Goal: Information Seeking & Learning: Learn about a topic

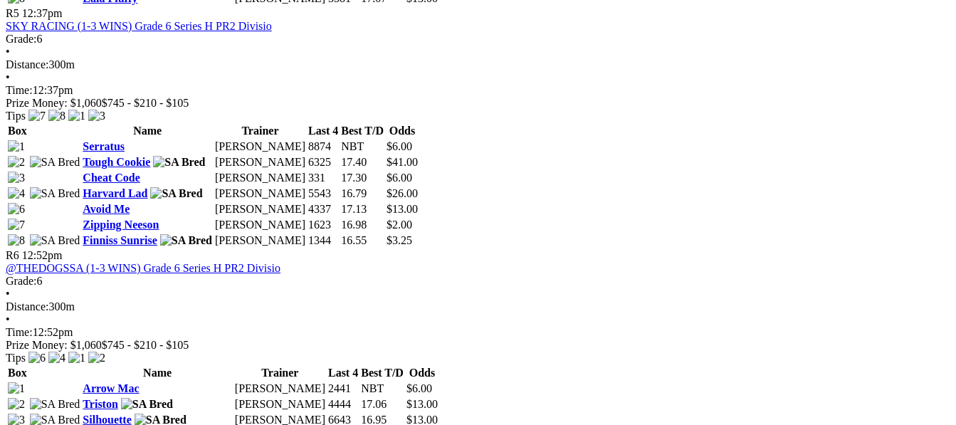
scroll to position [1640, 0]
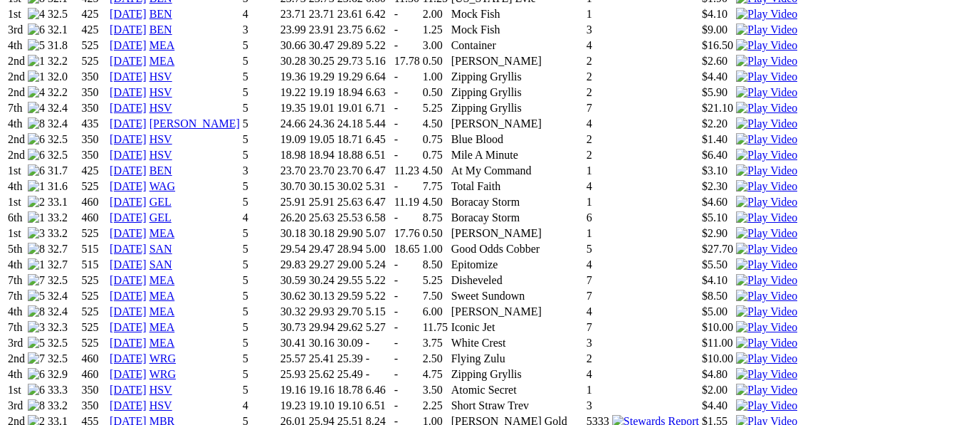
scroll to position [1308, 0]
